Goal: Browse casually

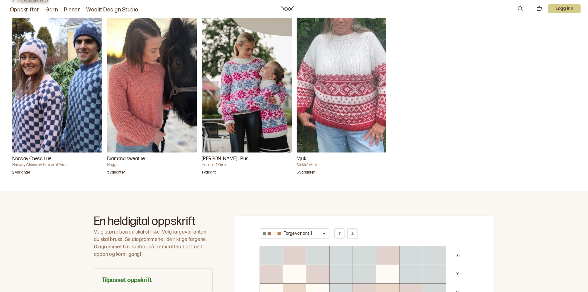
scroll to position [216, 0]
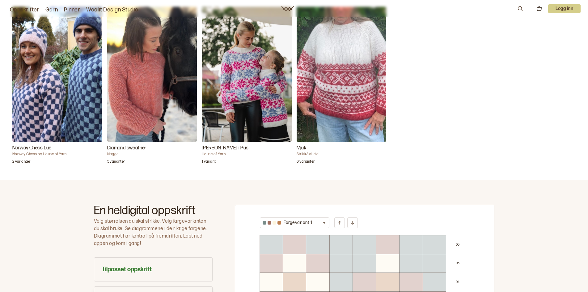
click at [140, 85] on img "Diamond sweather" at bounding box center [152, 74] width 90 height 135
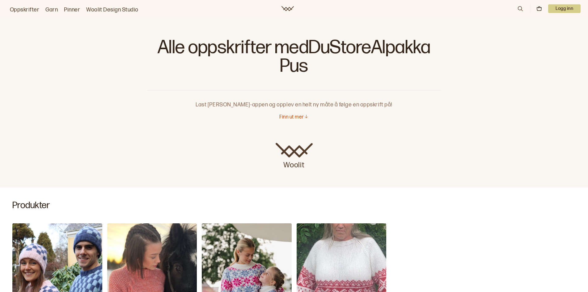
click at [28, 7] on link "Oppskrifter" at bounding box center [24, 10] width 29 height 9
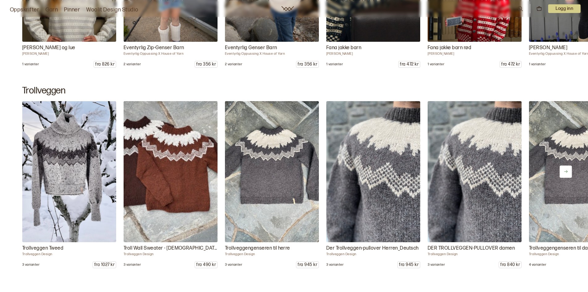
scroll to position [7099, 0]
